Goal: Navigation & Orientation: Find specific page/section

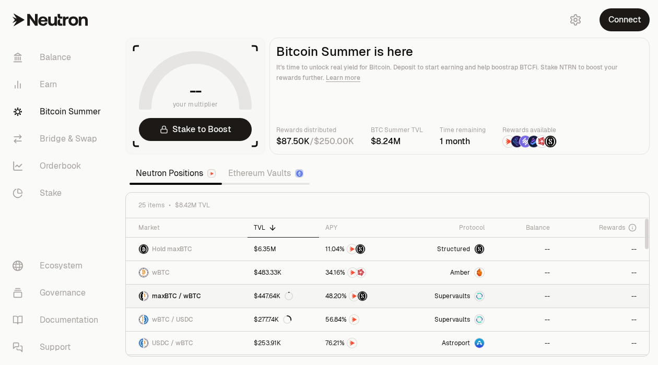
click at [448, 295] on span "Supervaults" at bounding box center [451, 296] width 35 height 8
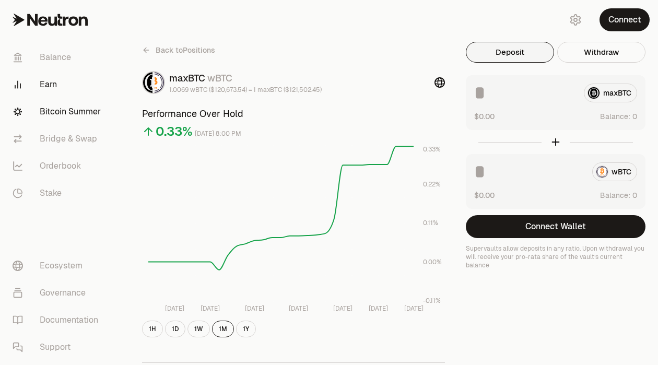
click at [47, 108] on link "Bitcoin Summer" at bounding box center [58, 111] width 109 height 27
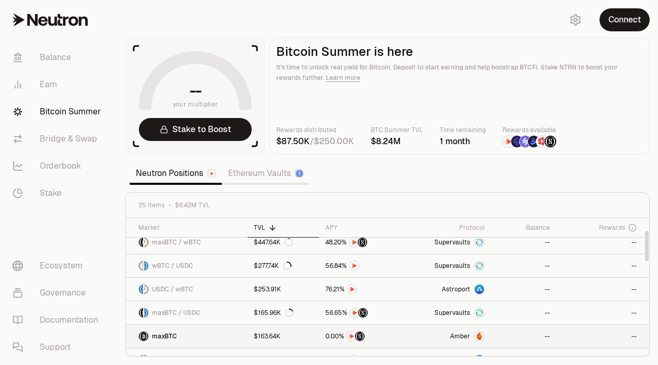
scroll to position [51, 0]
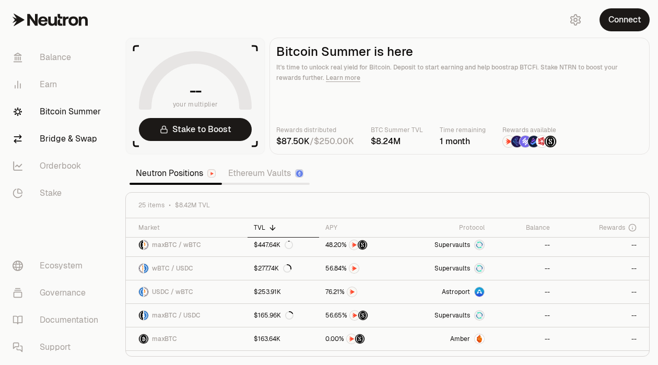
click at [66, 139] on link "Bridge & Swap" at bounding box center [58, 138] width 109 height 27
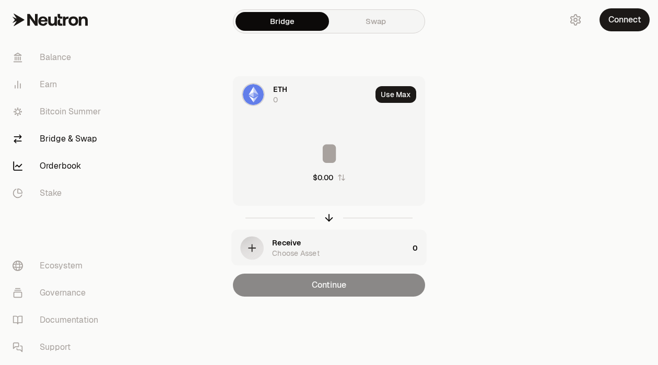
click at [63, 166] on link "Orderbook" at bounding box center [58, 165] width 109 height 27
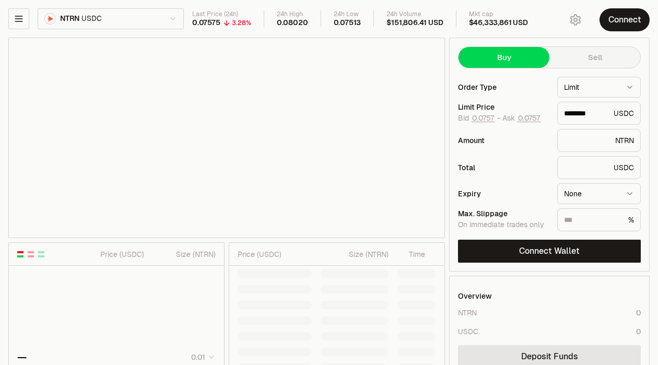
type input "********"
